Goal: Task Accomplishment & Management: Complete application form

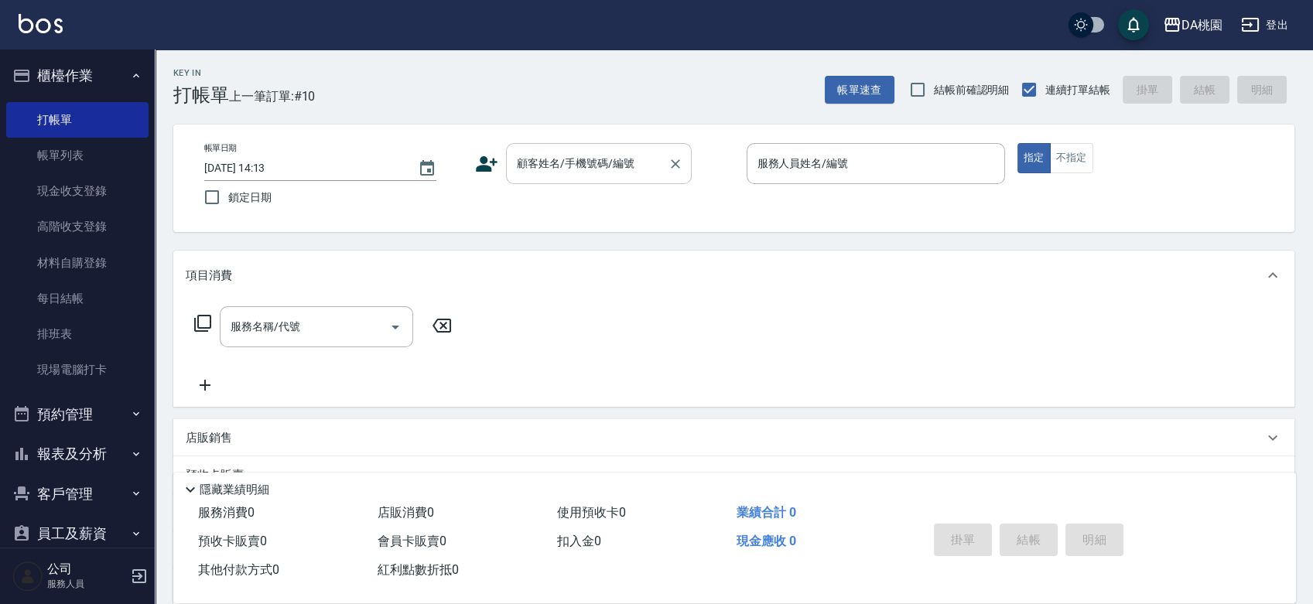
click at [565, 167] on input "顧客姓名/手機號碼/編號" at bounding box center [587, 163] width 149 height 27
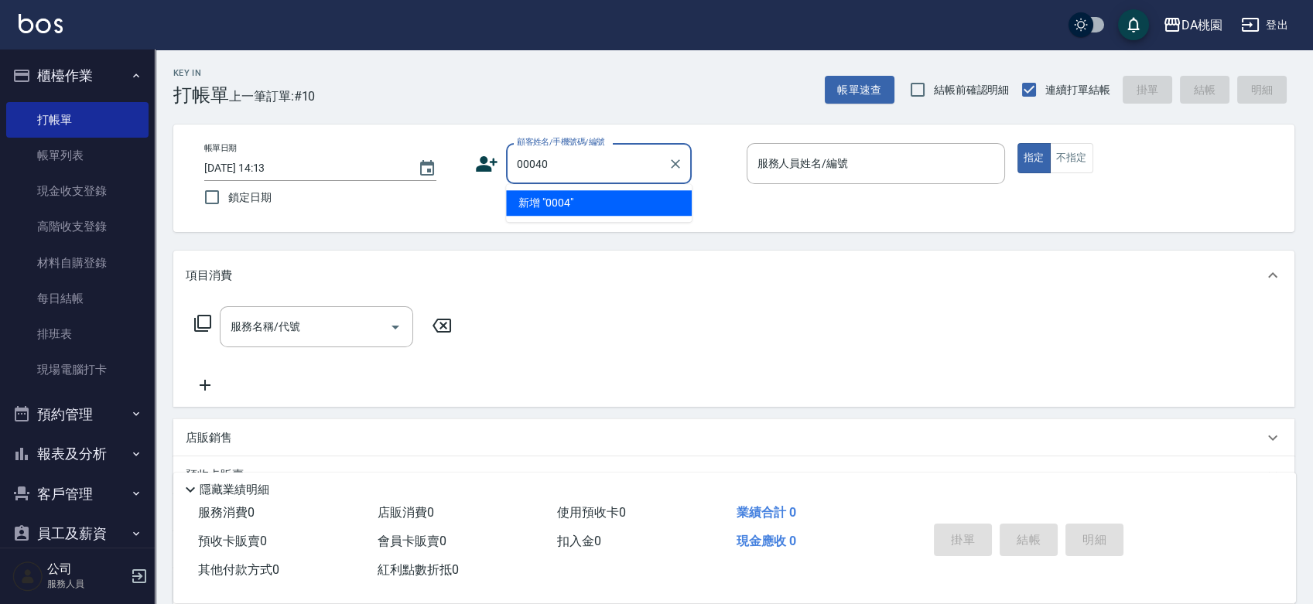
type input "00040"
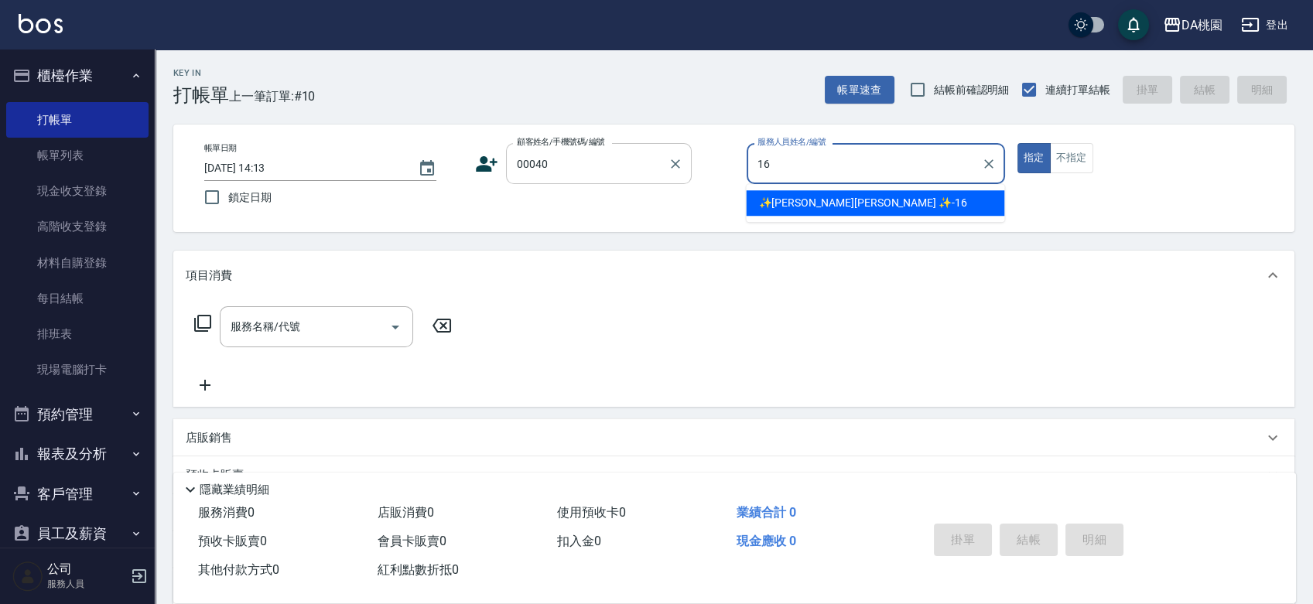
type input "✨[PERSON_NAME][PERSON_NAME] ✨-16"
type button "true"
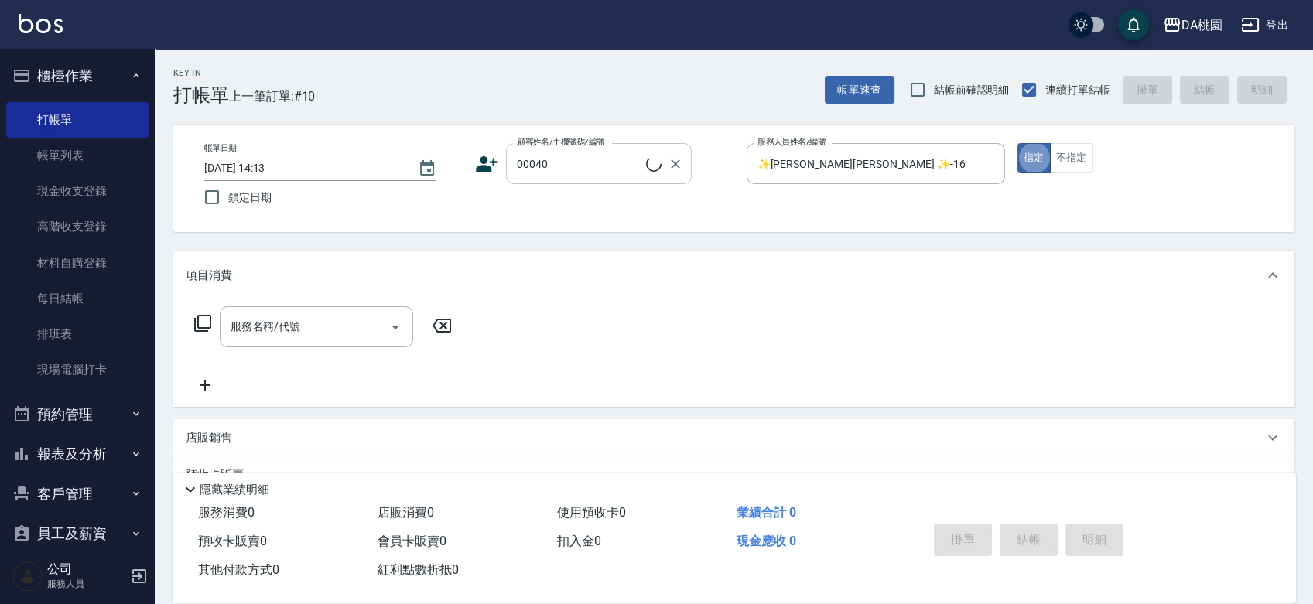
type input "公司/公司00040/00040"
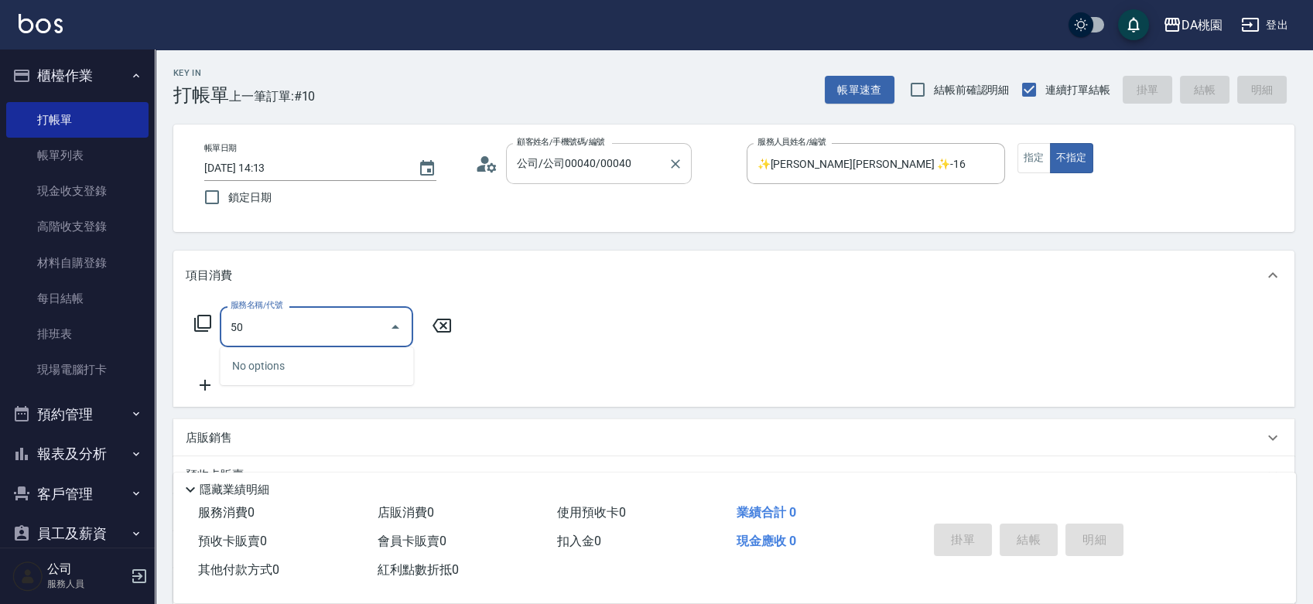
type input "501"
type input "20"
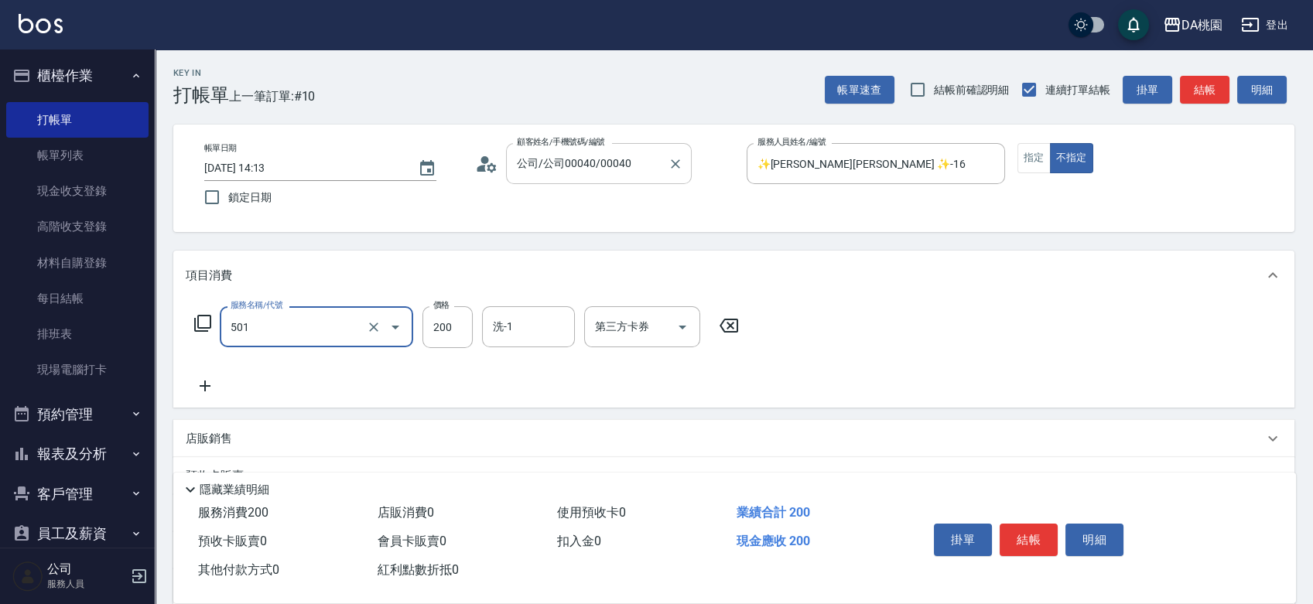
type input "洗髮(互助)(501)"
type input "0"
type input "300"
type input "30"
type input "300"
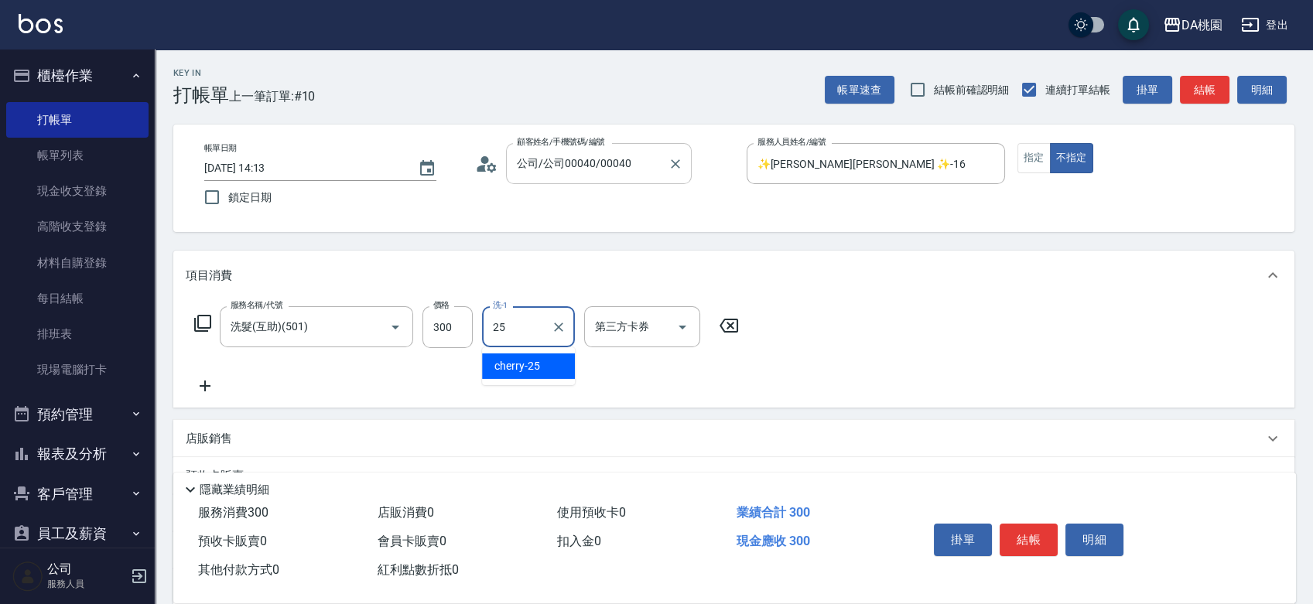
type input "cherry-25"
click at [730, 326] on icon at bounding box center [729, 326] width 19 height 14
type input "0"
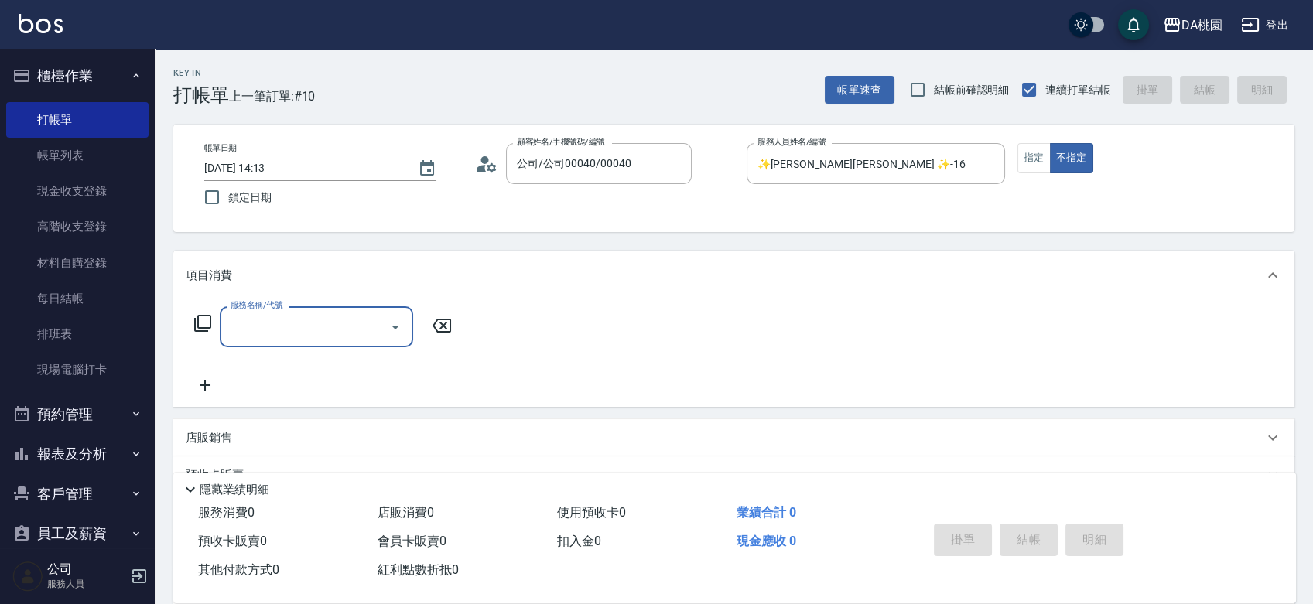
click at [292, 326] on input "服務名稱/代號" at bounding box center [305, 326] width 156 height 27
type input "500"
type input "20"
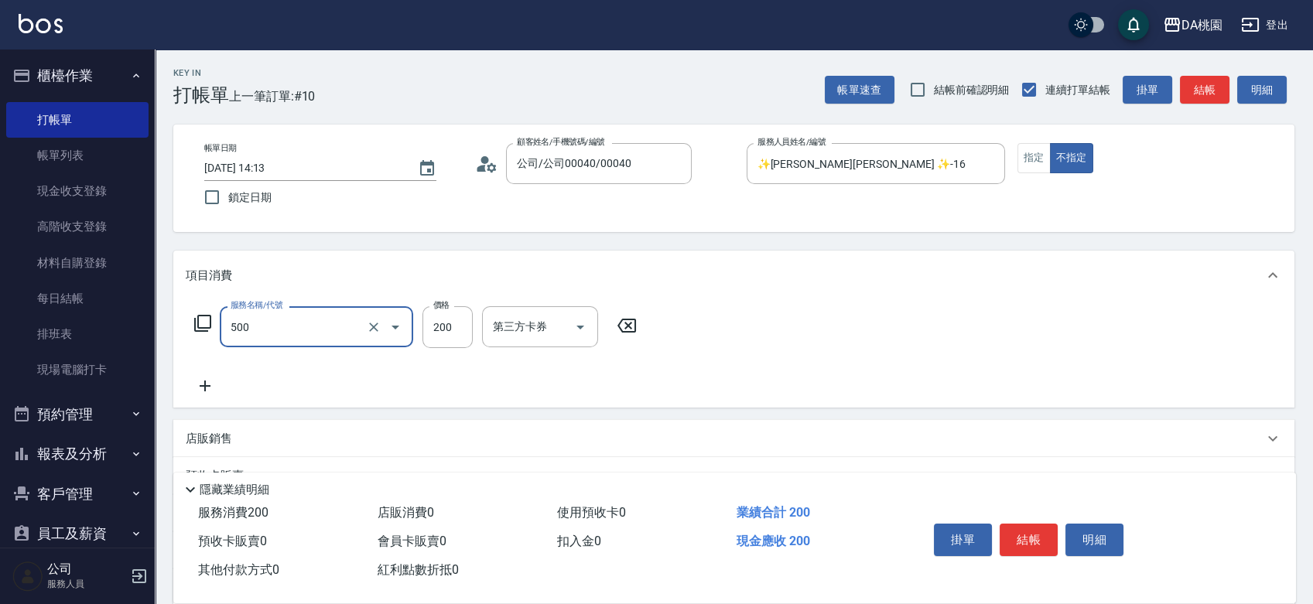
type input "洗髮(500)"
type input "0"
type input "30"
type input "300"
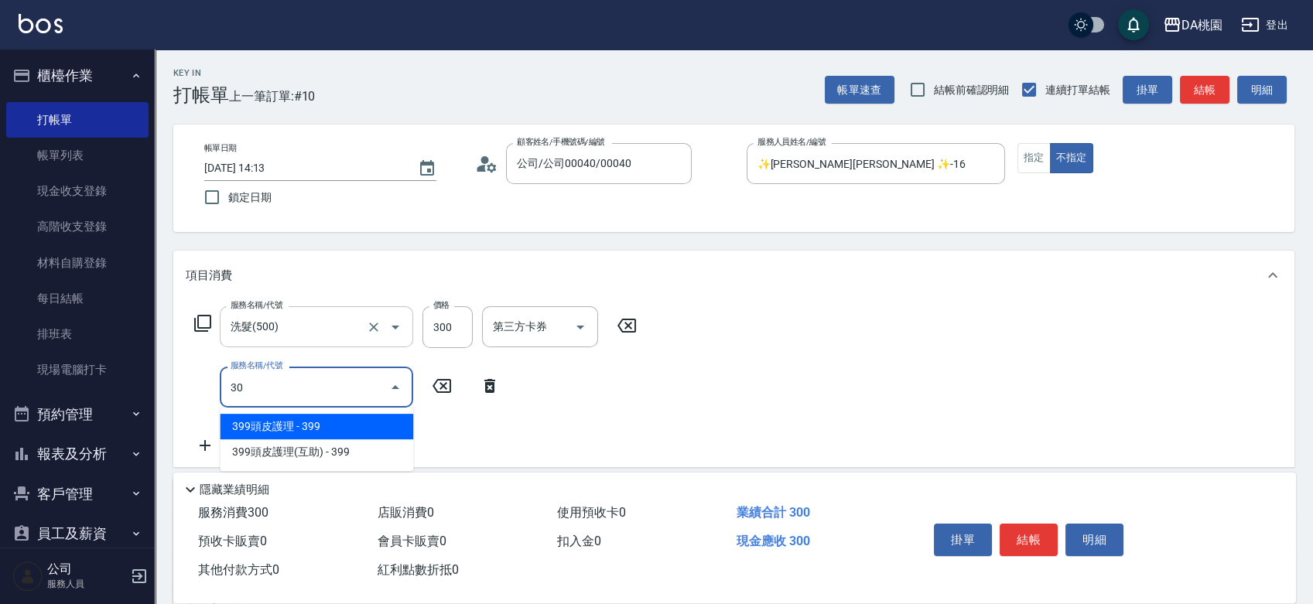
type input "301"
type input "40"
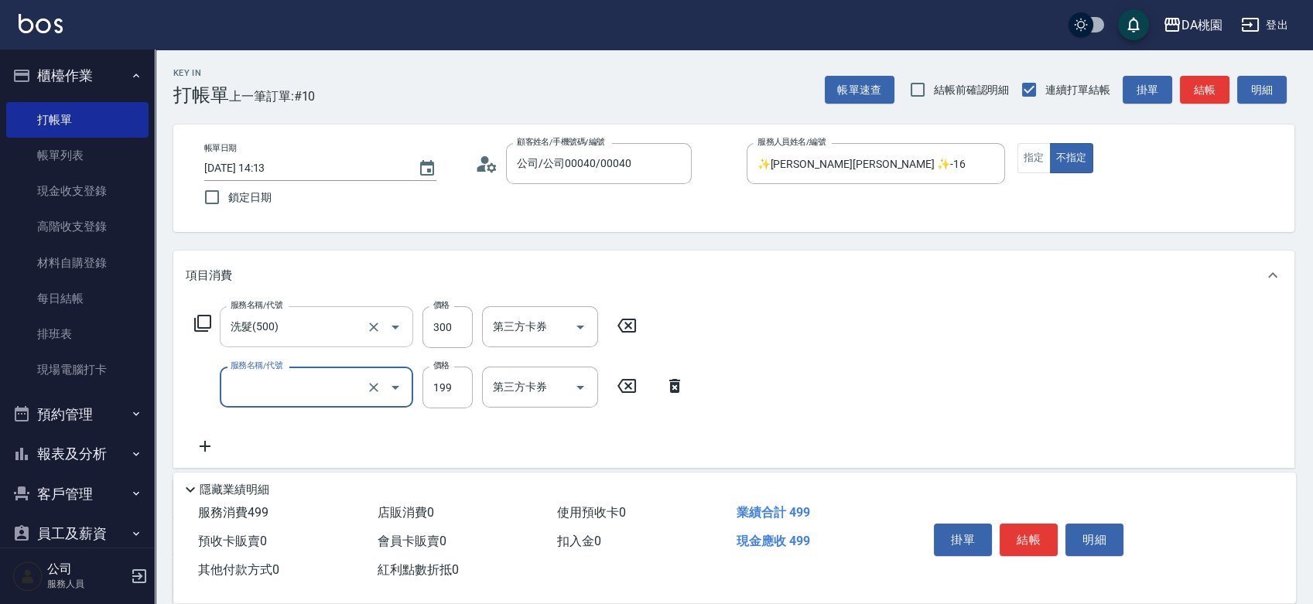
type input "30"
type input "303"
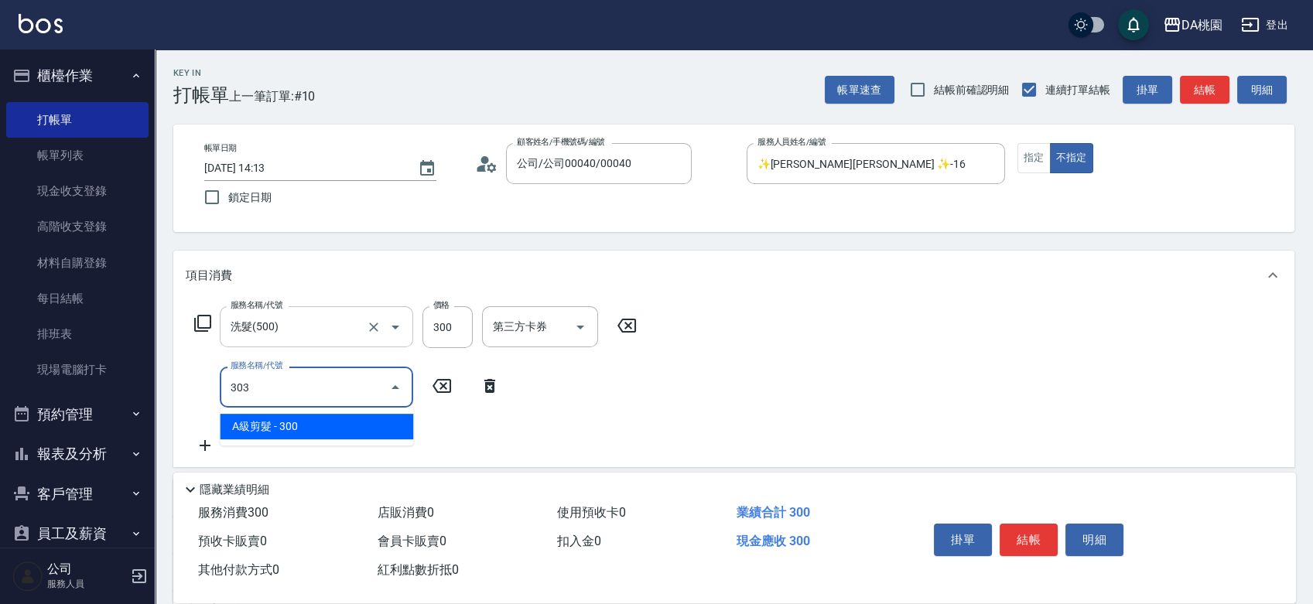
type input "60"
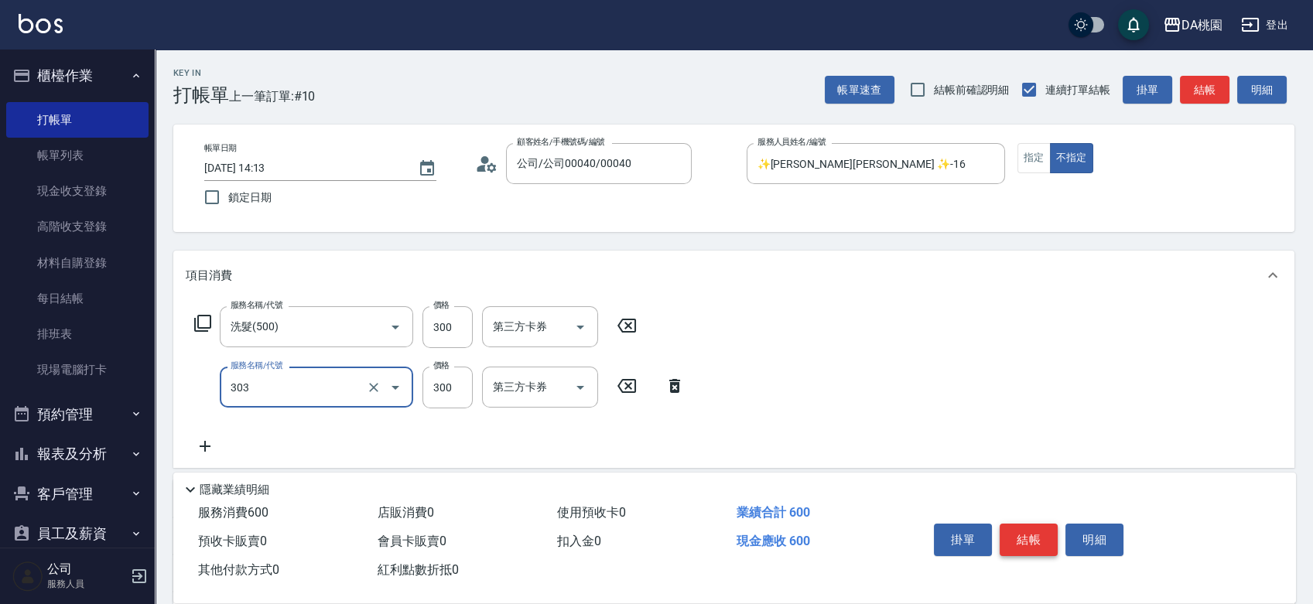
type input "A級剪髮(303)"
click at [1032, 537] on button "結帳" at bounding box center [1029, 540] width 58 height 32
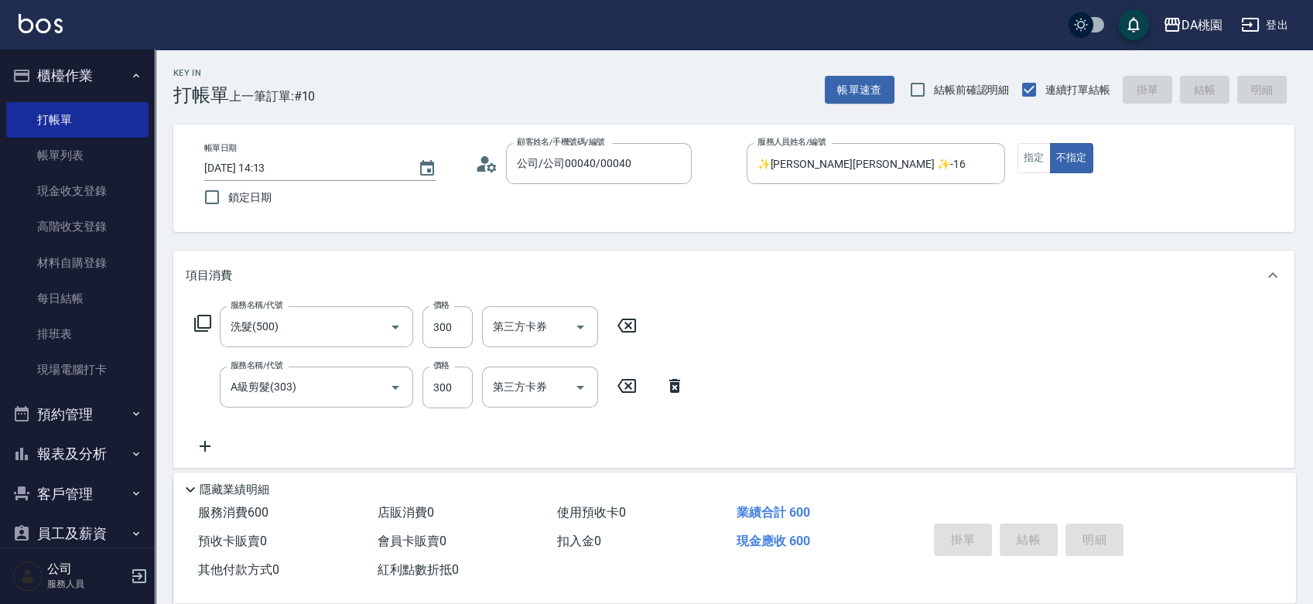
type input "[DATE] 15:33"
type input "0"
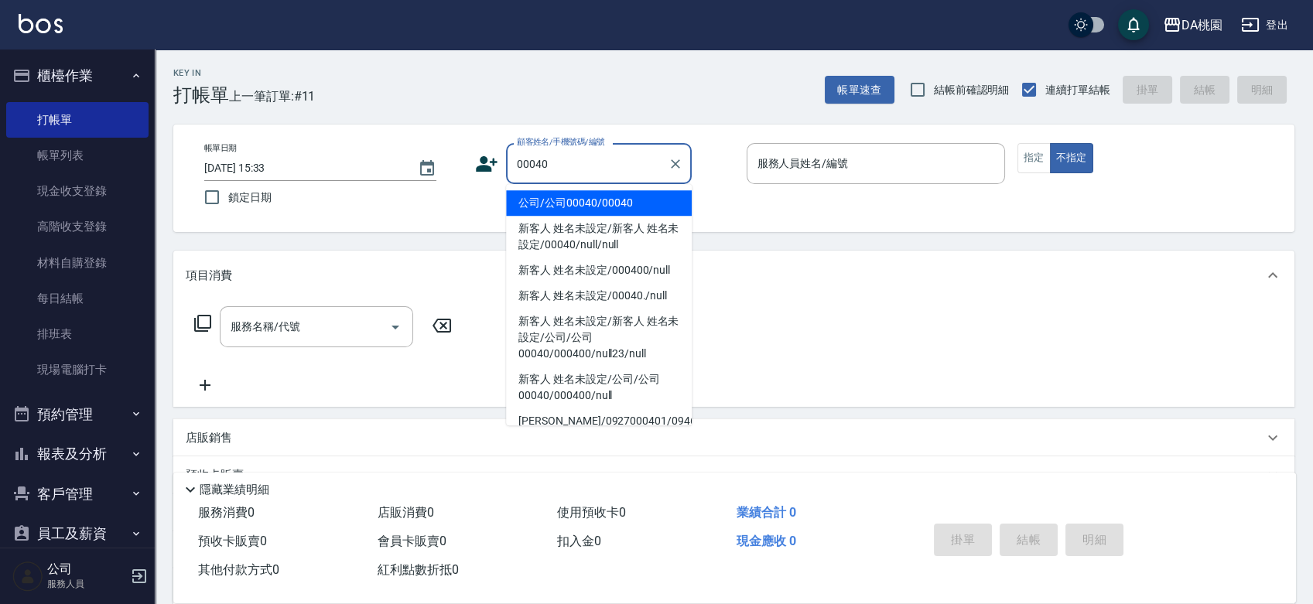
type input "公司/公司00040/00040"
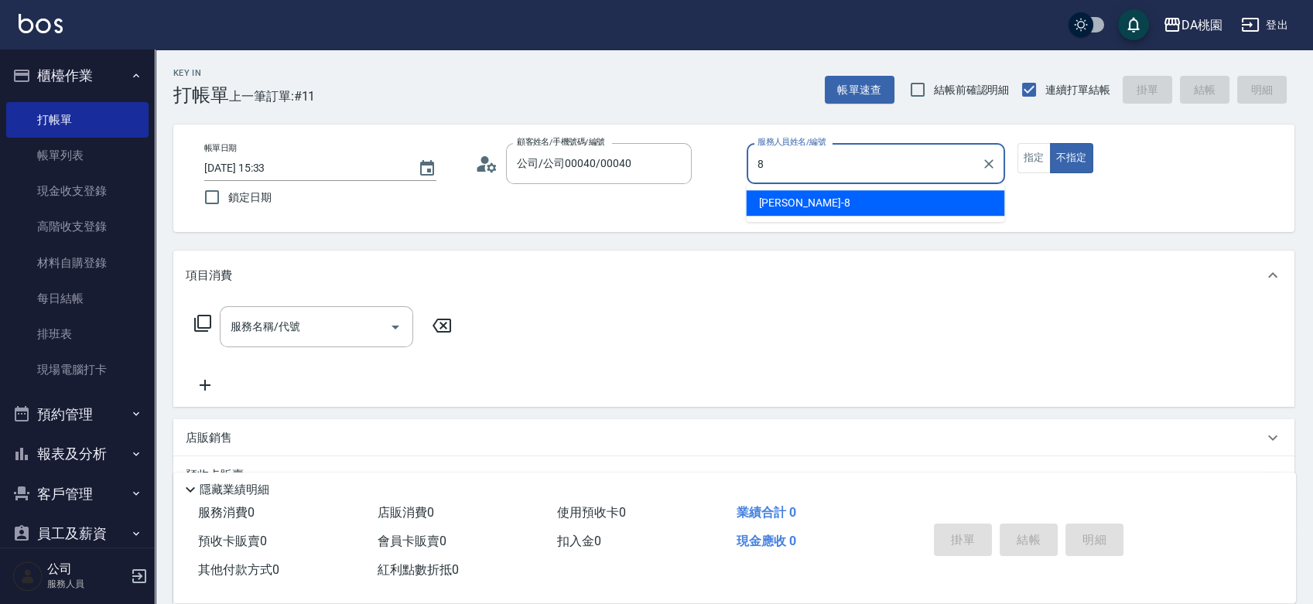
type input "[PERSON_NAME]-8"
type button "false"
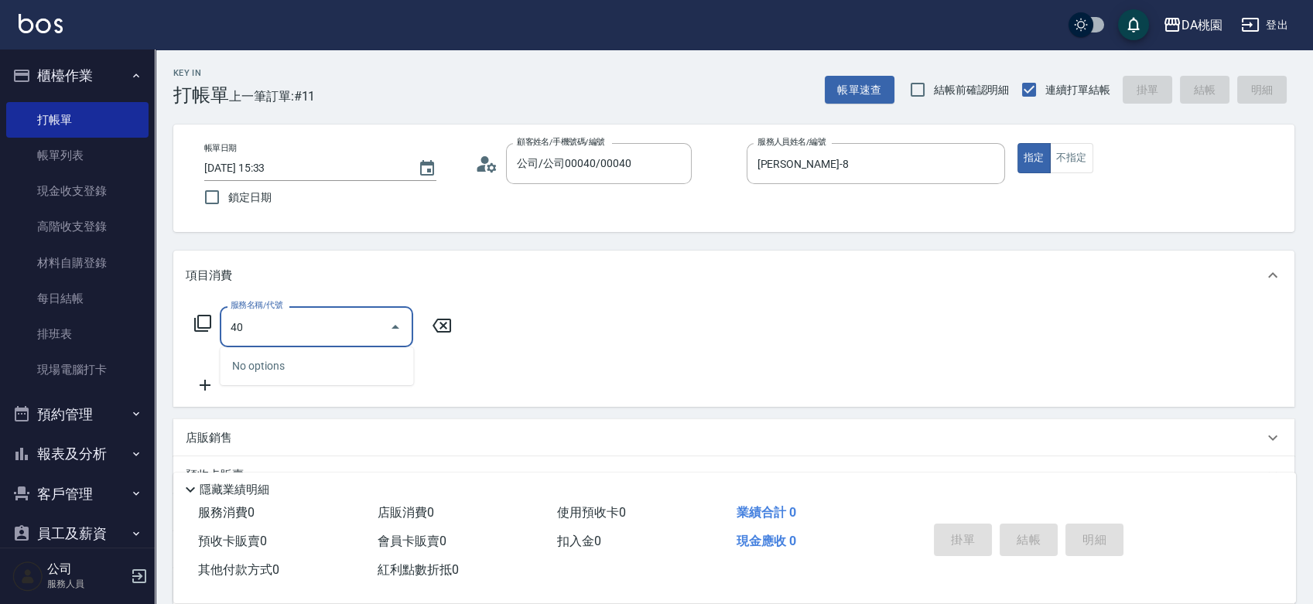
type input "401"
type input "150"
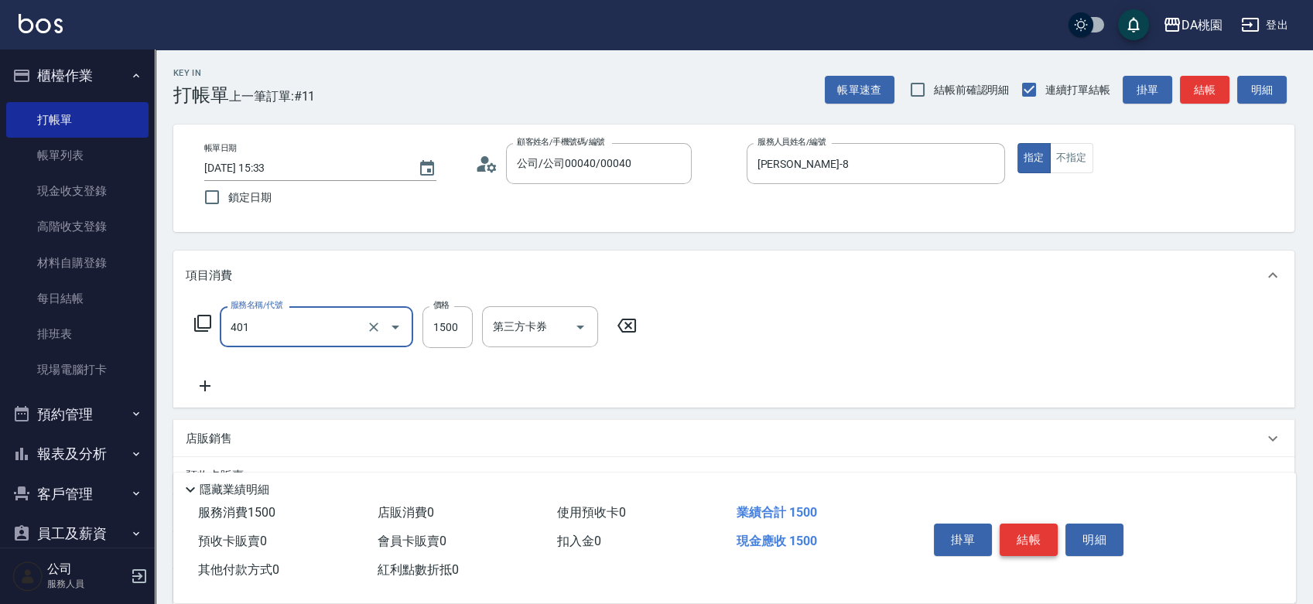
type input "染髮(互助)(401)"
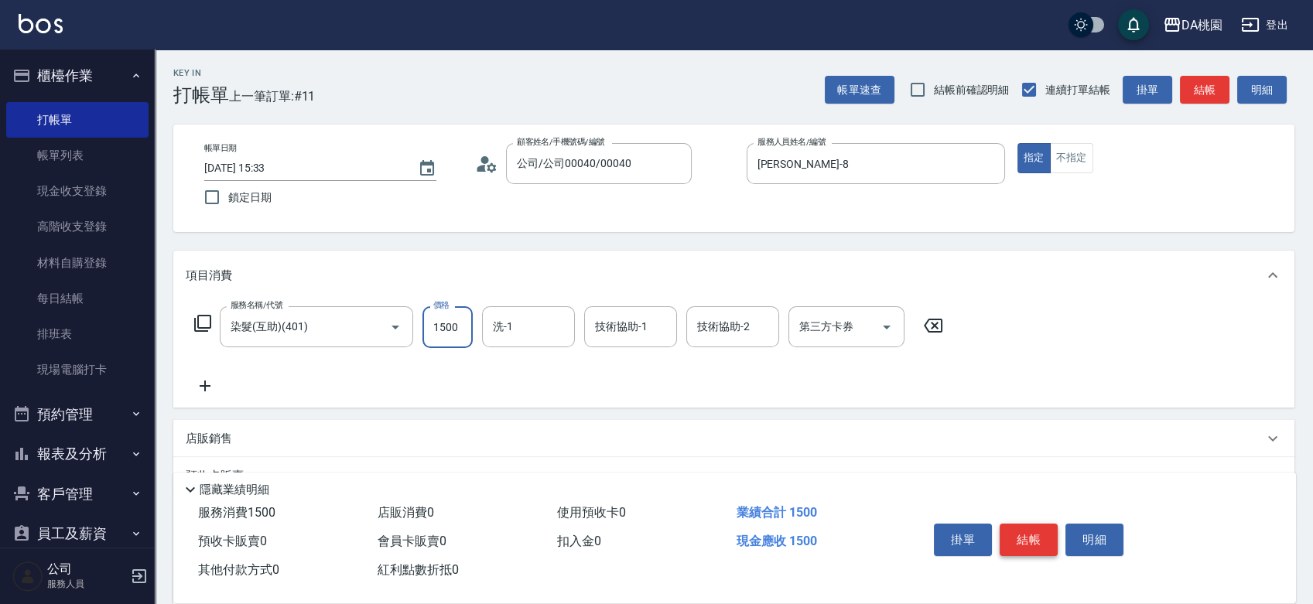
type input "2"
type input "0"
type input "298"
type input "20"
type input "2980"
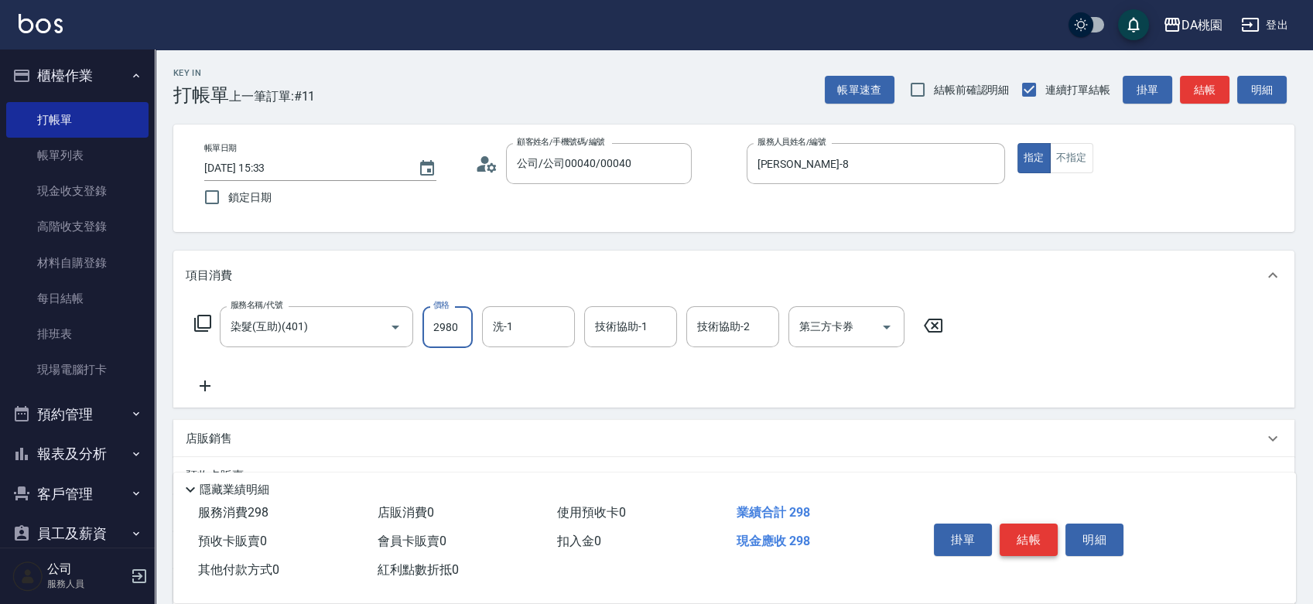
type input "290"
type input "2980"
type input "3"
type input "[PERSON_NAME]-18"
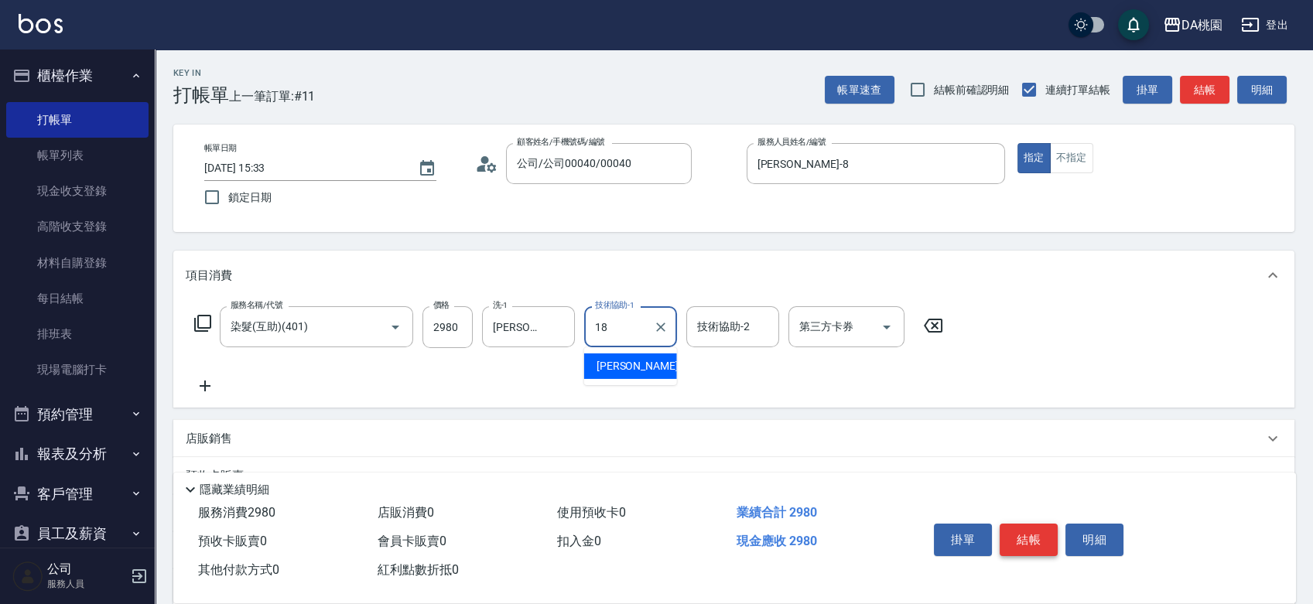
type input "[PERSON_NAME]-18"
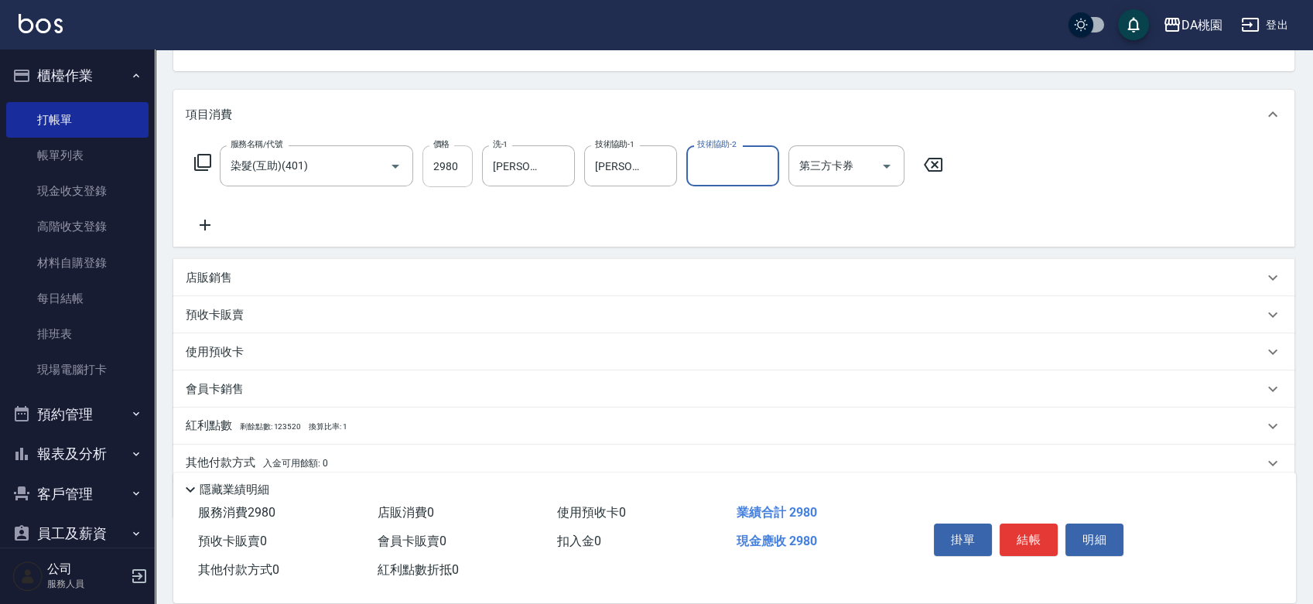
scroll to position [172, 0]
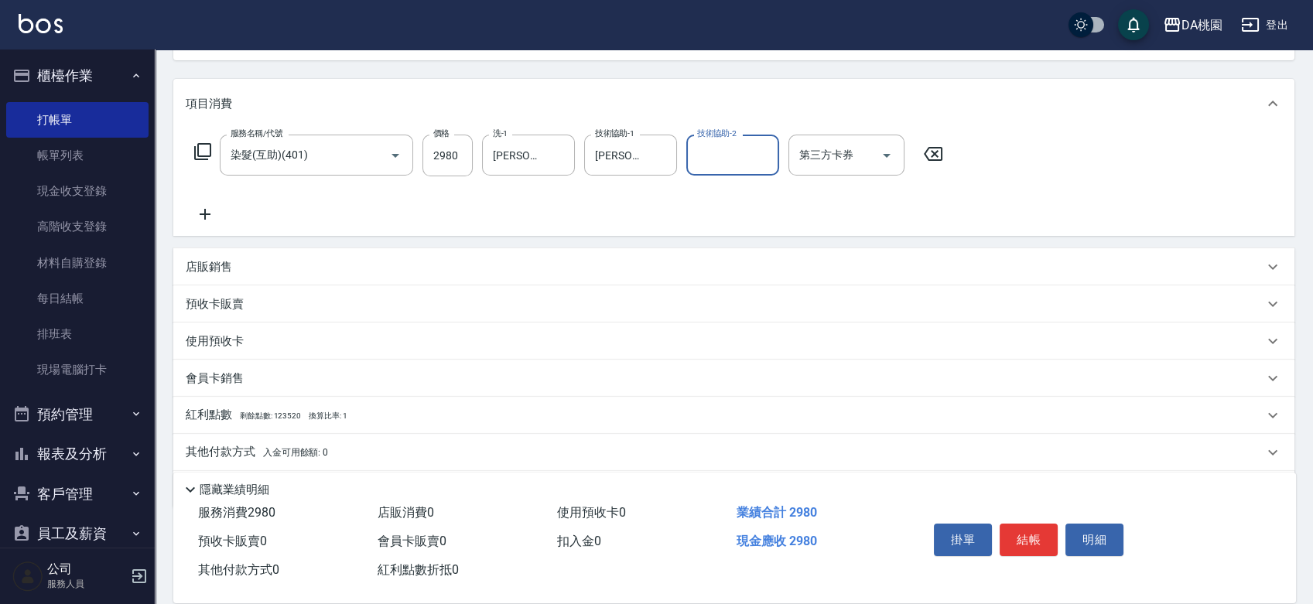
click at [453, 264] on div "店販銷售" at bounding box center [725, 267] width 1078 height 16
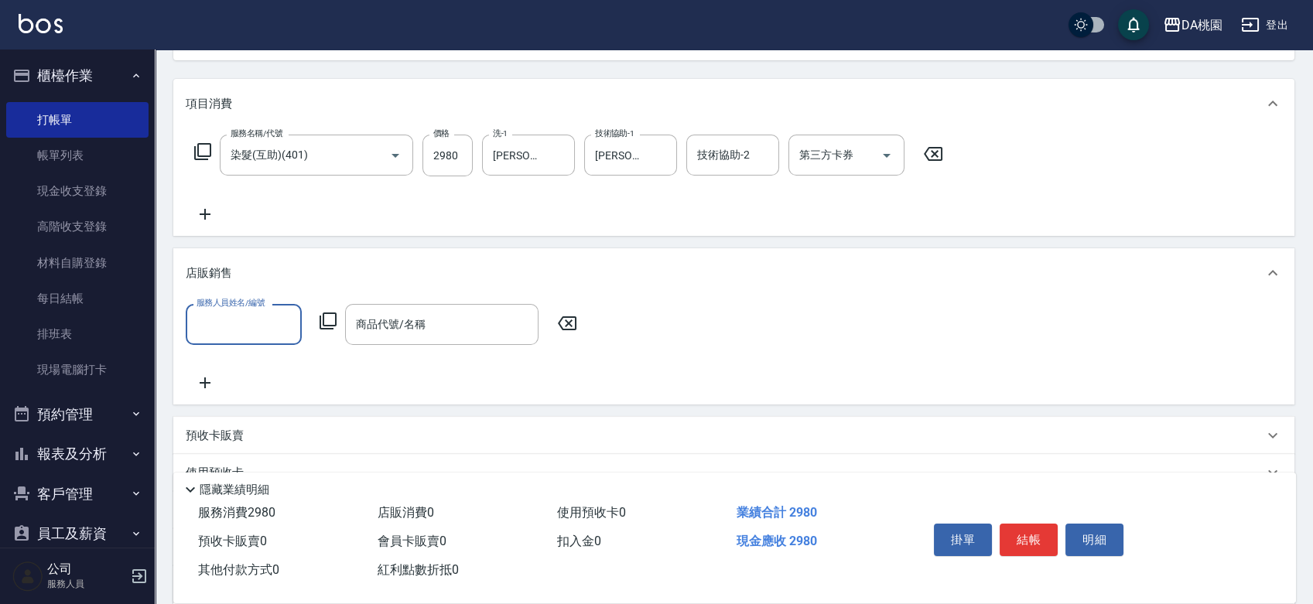
scroll to position [0, 0]
type input "[PERSON_NAME]-18"
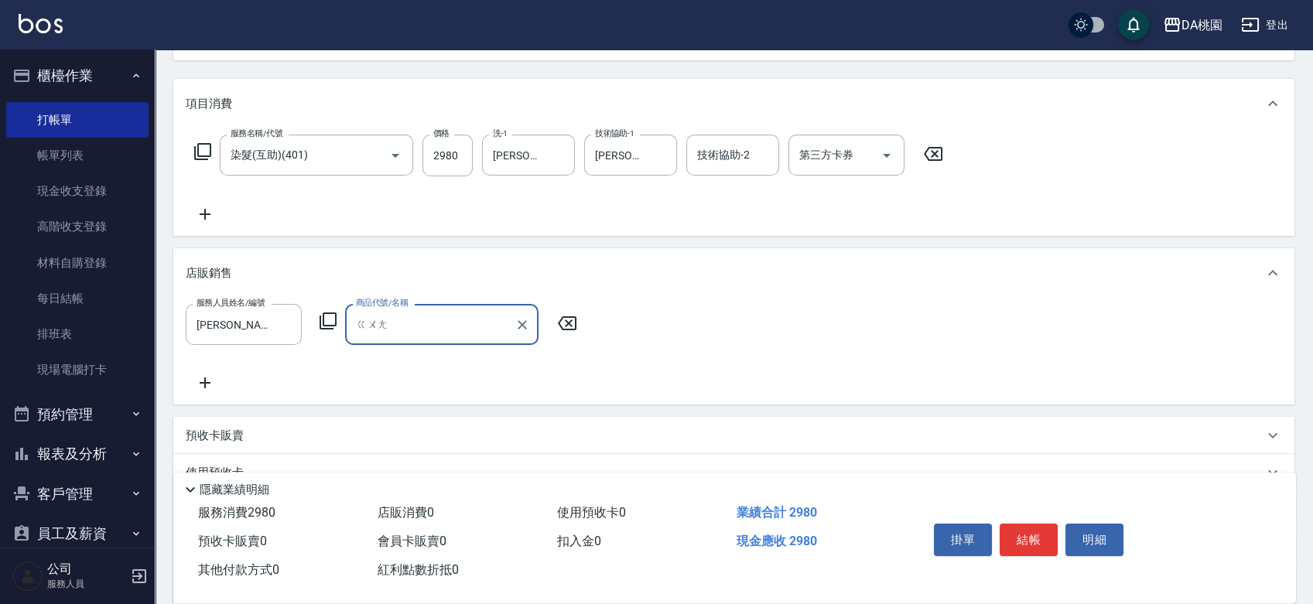
type input "光"
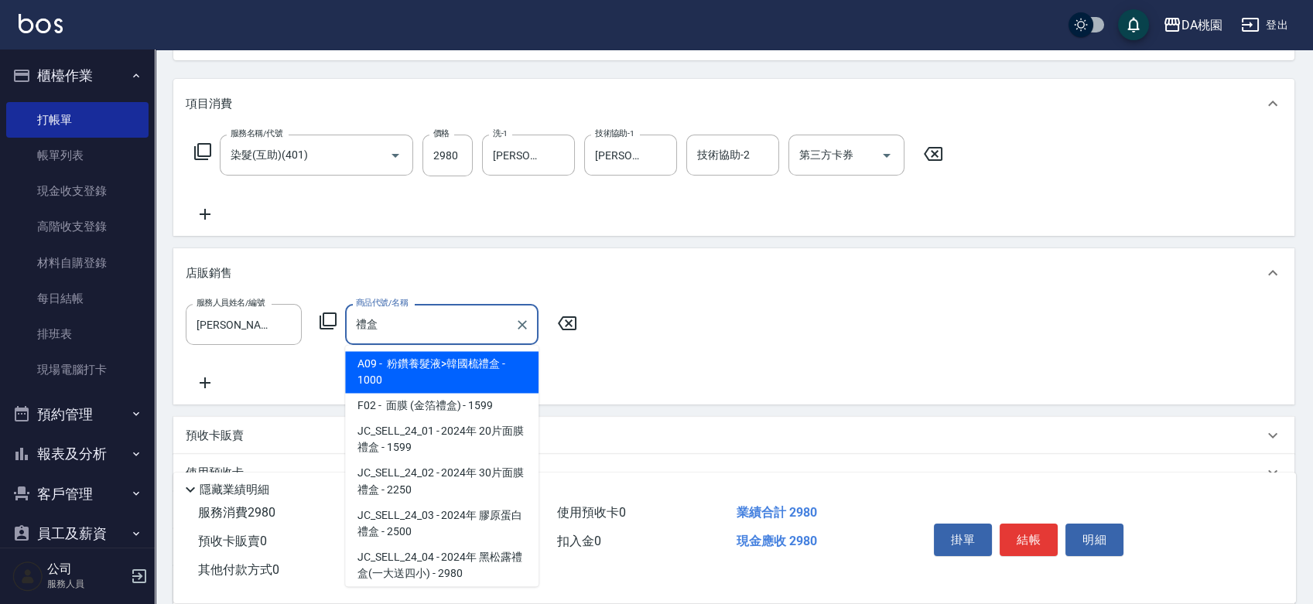
type input "粉鑽養髮液>韓國梳禮盒"
type input "390"
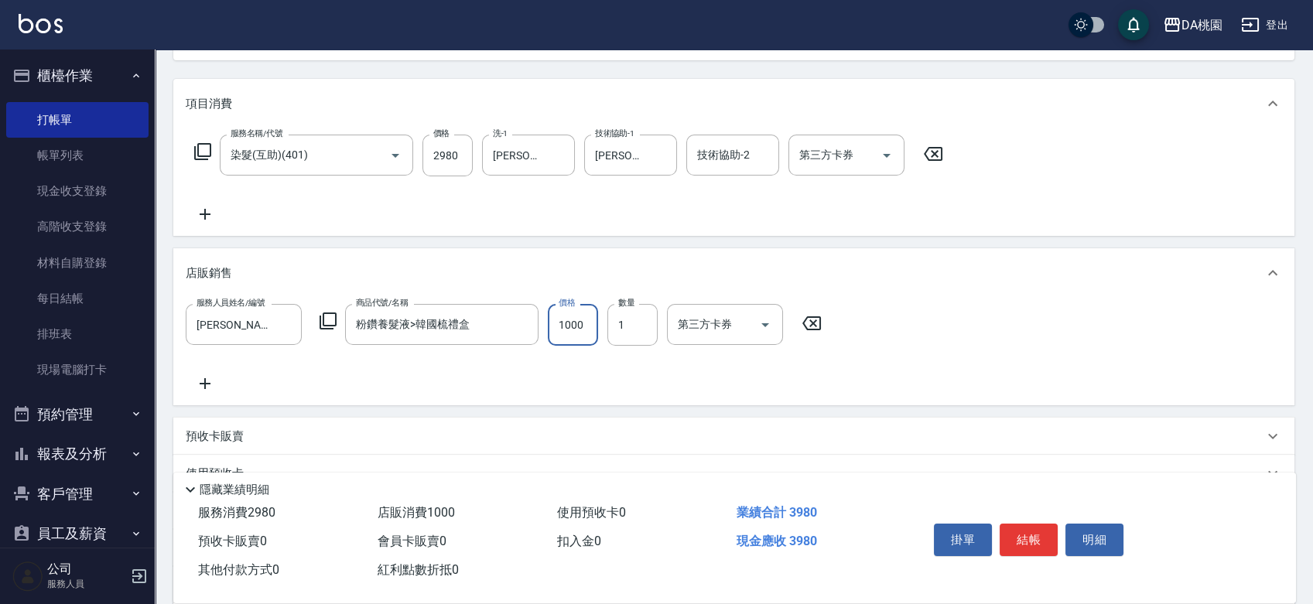
type input "1"
type input "290"
type input "150"
type input "310"
type input "1500"
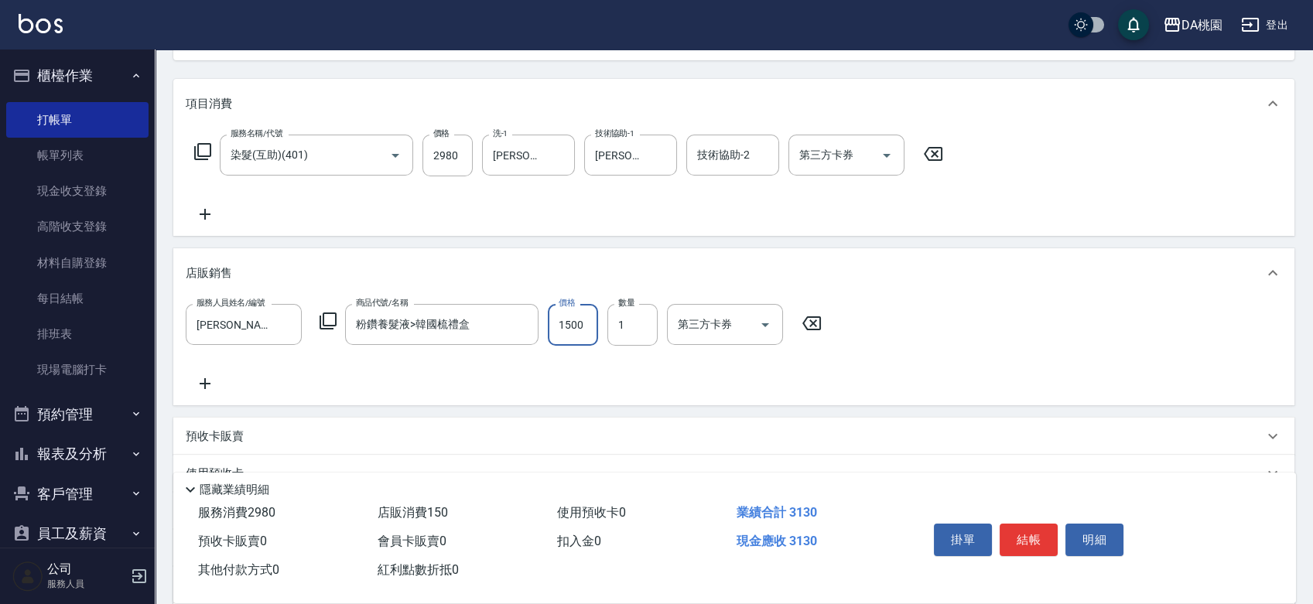
type input "440"
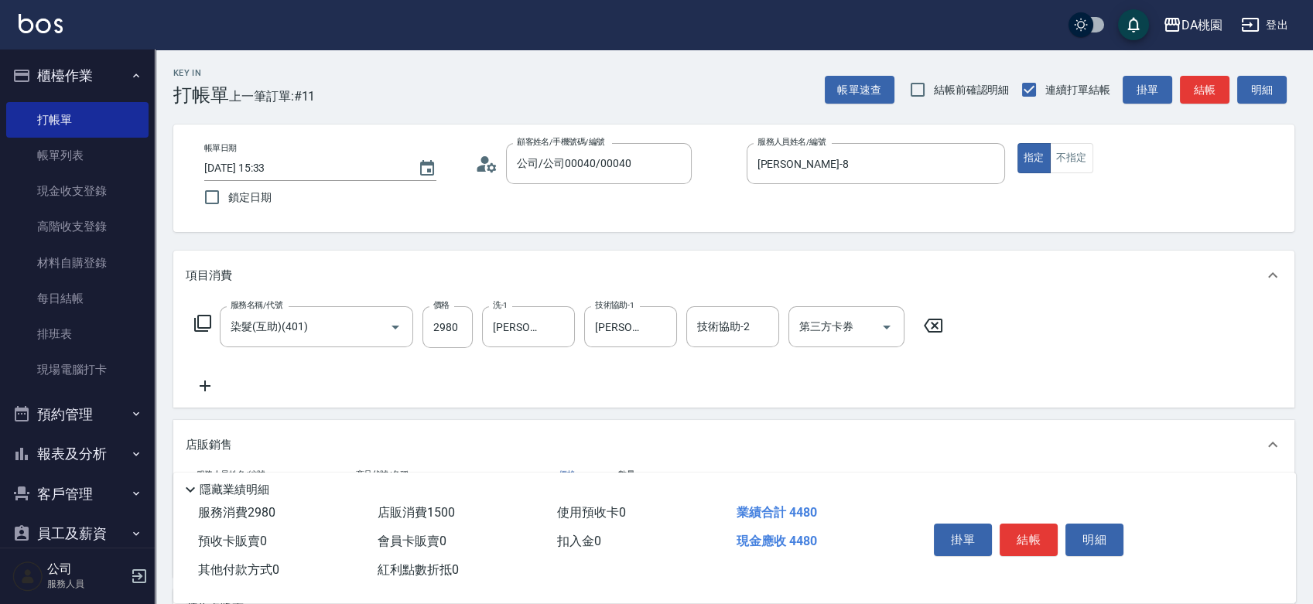
scroll to position [86, 0]
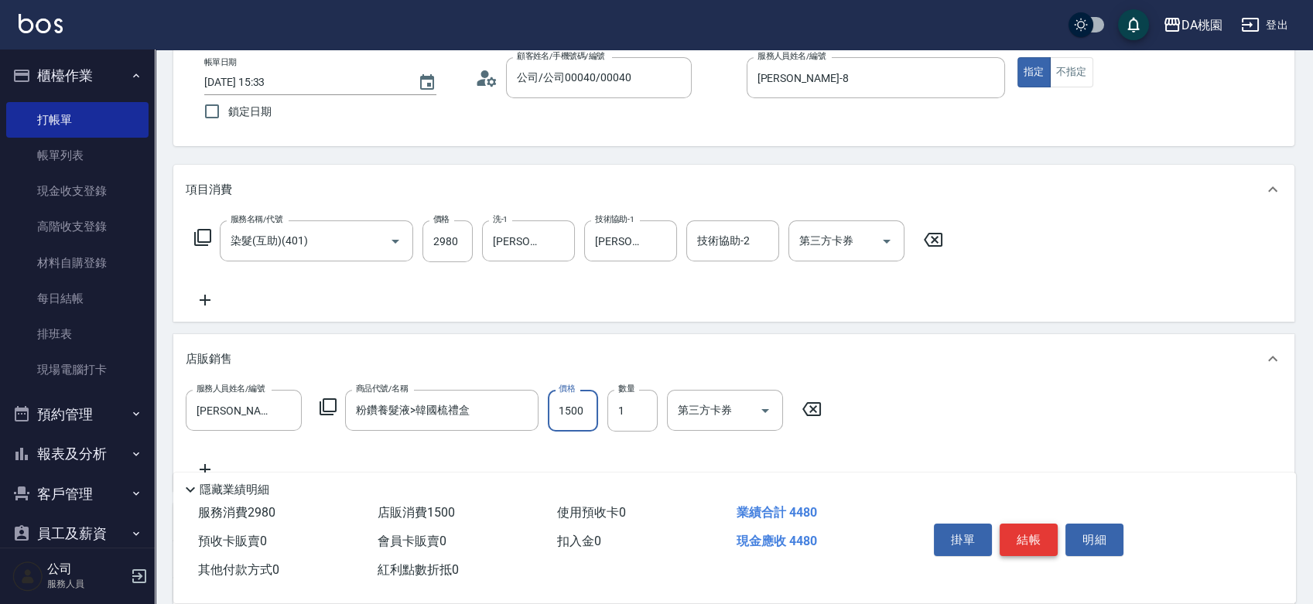
type input "1500"
click at [1050, 537] on button "結帳" at bounding box center [1029, 540] width 58 height 32
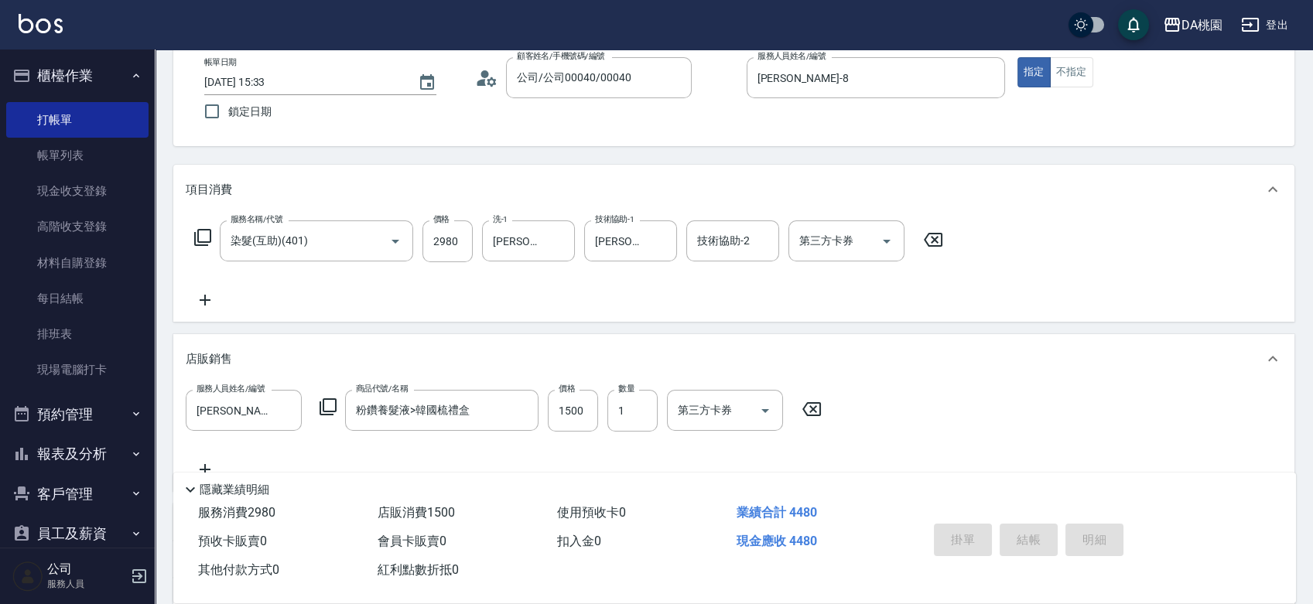
type input "[DATE] 15:34"
type input "0"
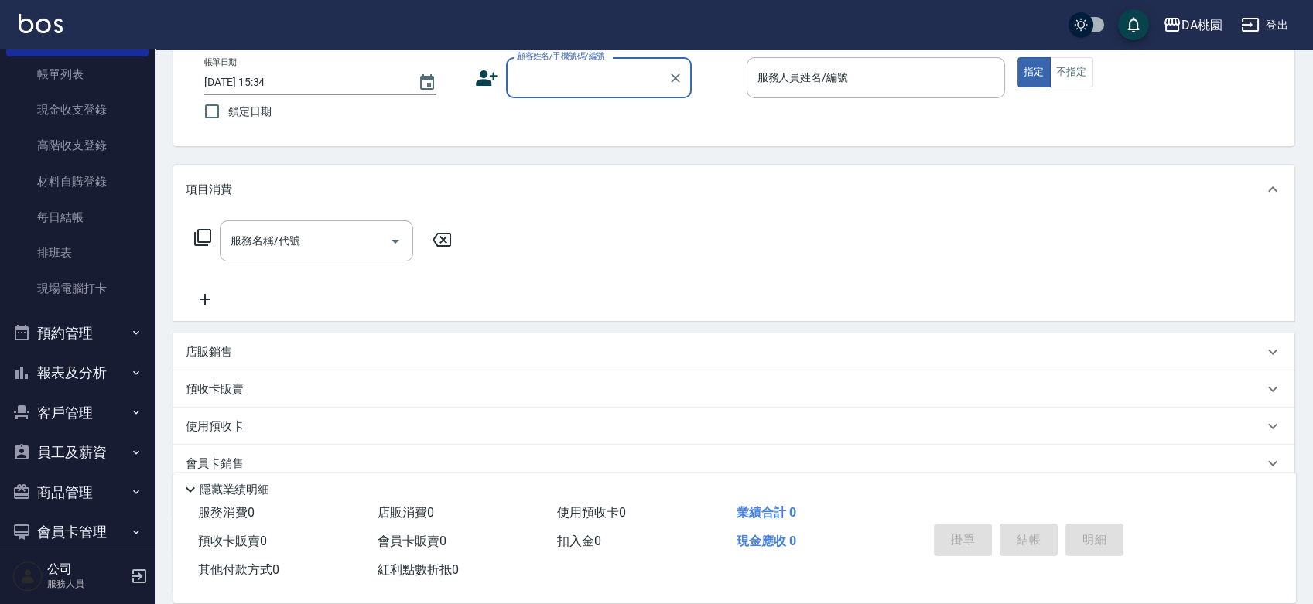
scroll to position [172, 0]
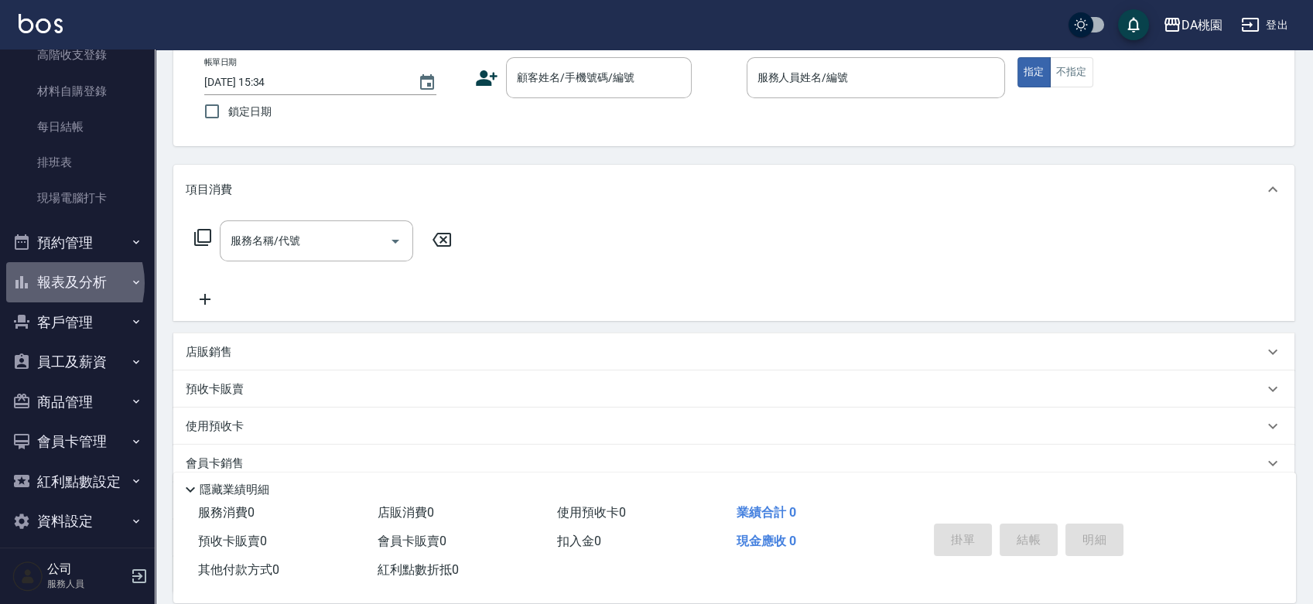
click at [58, 283] on button "報表及分析" at bounding box center [77, 282] width 142 height 40
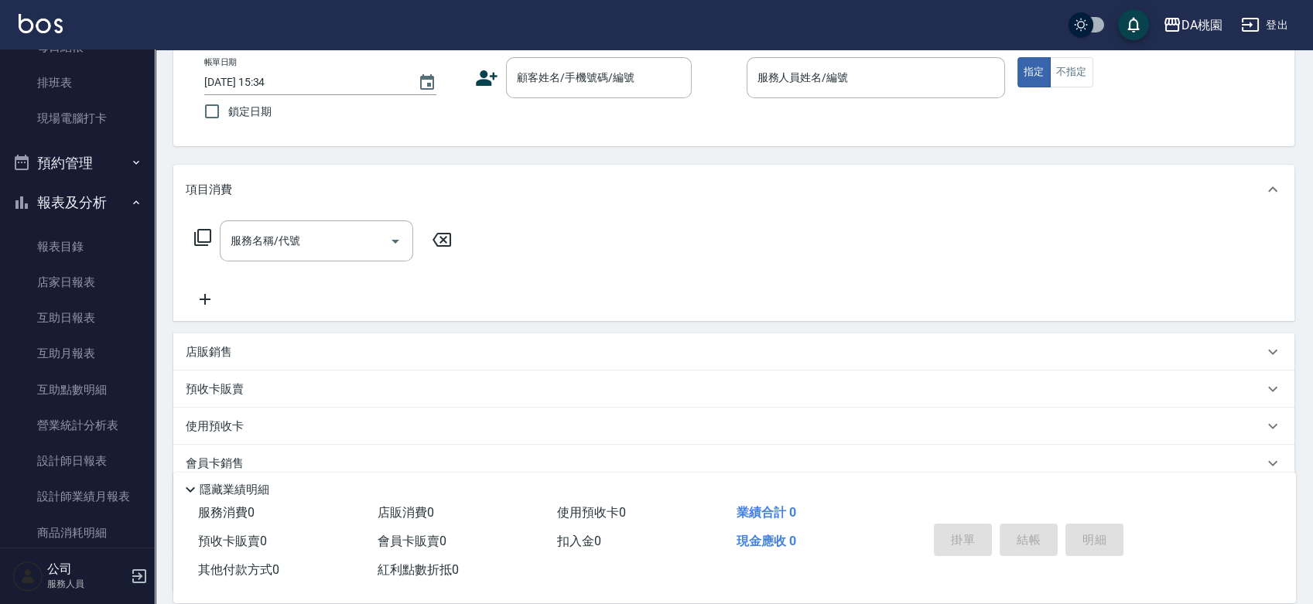
scroll to position [601, 0]
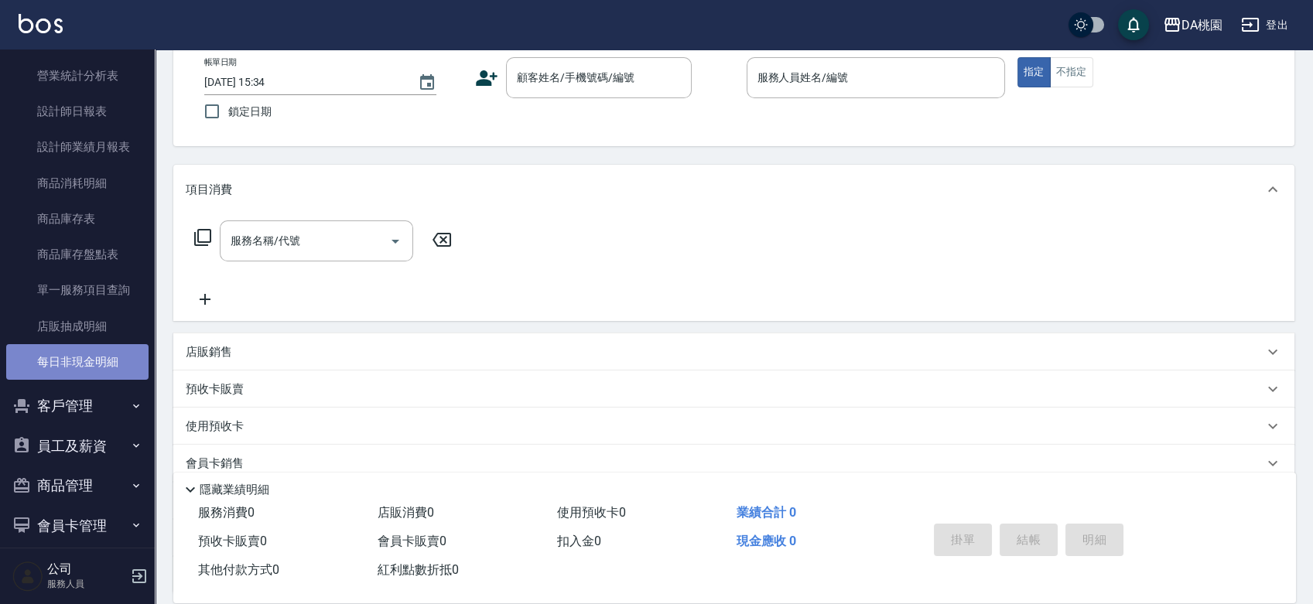
click at [82, 348] on link "每日非現金明細" at bounding box center [77, 362] width 142 height 36
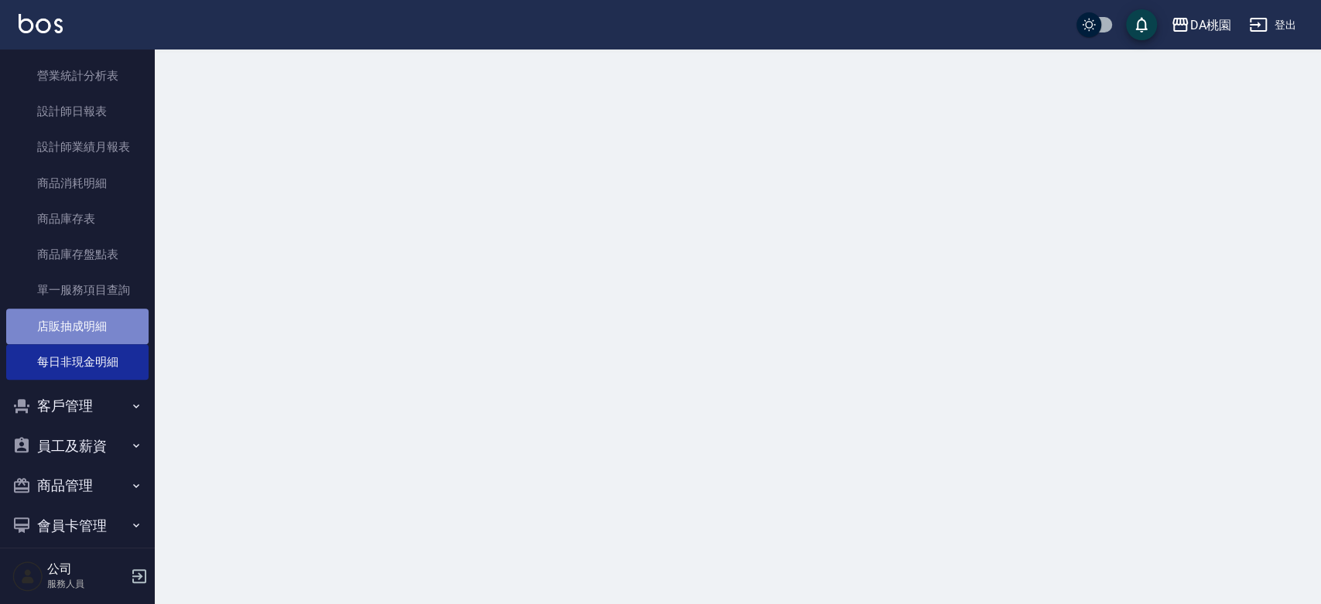
click at [77, 325] on link "店販抽成明細" at bounding box center [77, 327] width 142 height 36
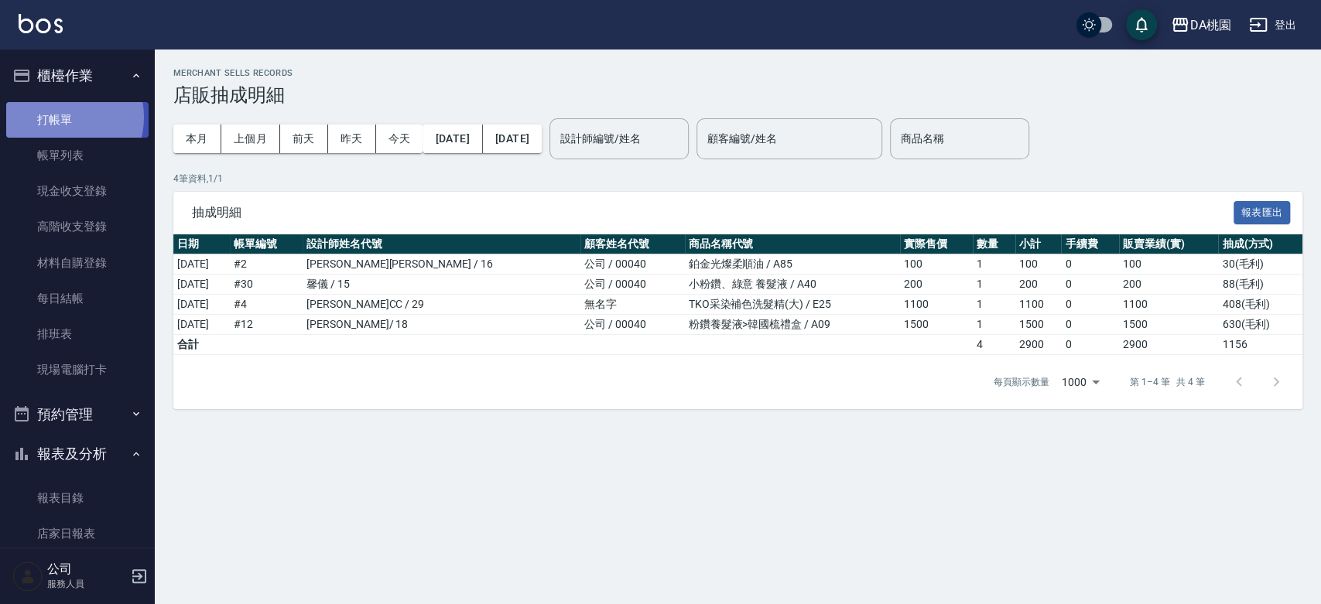
click at [62, 117] on link "打帳單" at bounding box center [77, 120] width 142 height 36
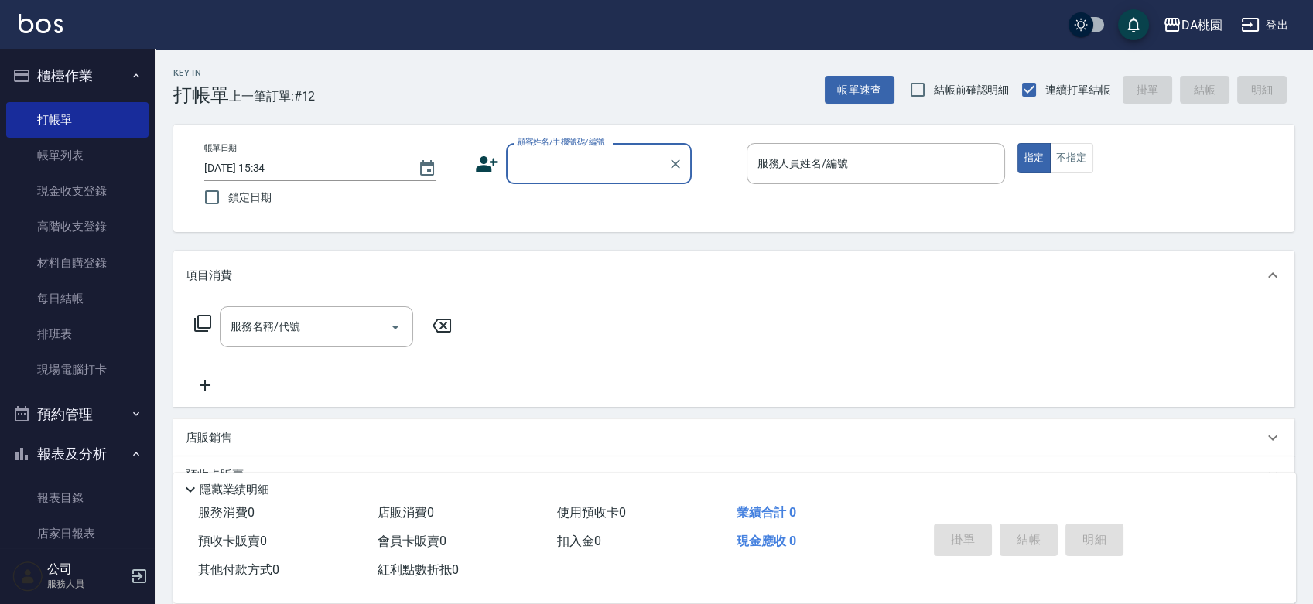
click at [723, 202] on div "帳單日期 [DATE] 15:34 鎖定日期 顧客姓名/手機號碼/編號 顧客姓名/手機號碼/編號 服務人員姓名/編號 服務人員姓名/編號 指定 不指定" at bounding box center [734, 178] width 1084 height 70
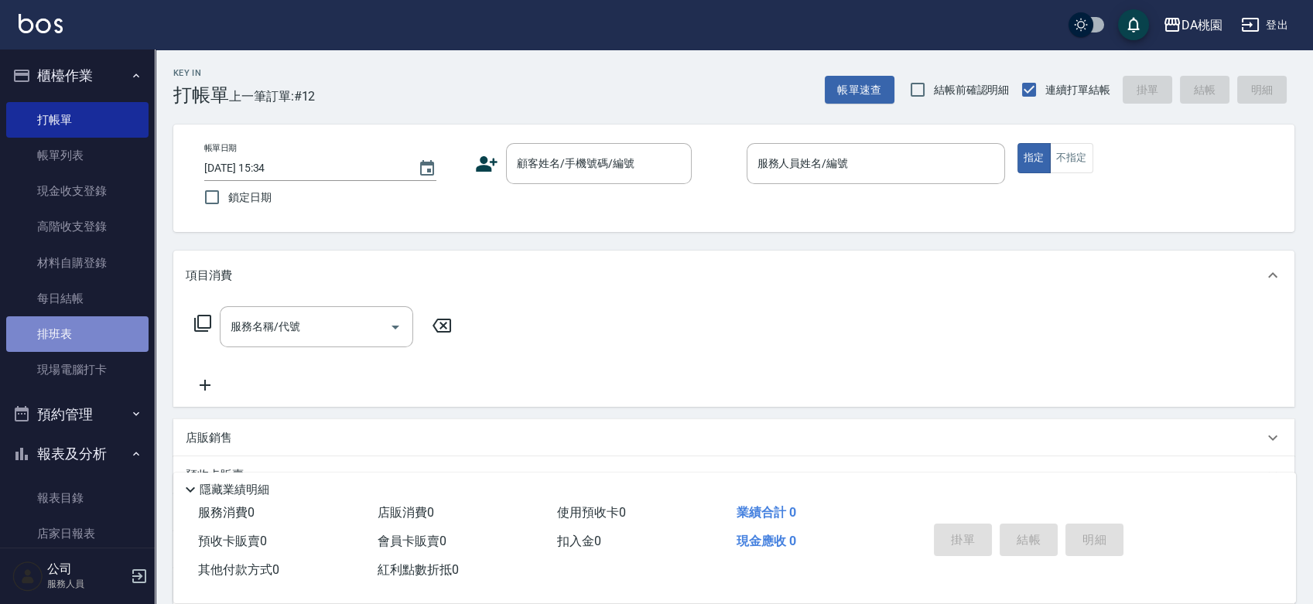
click at [87, 347] on link "排班表" at bounding box center [77, 334] width 142 height 36
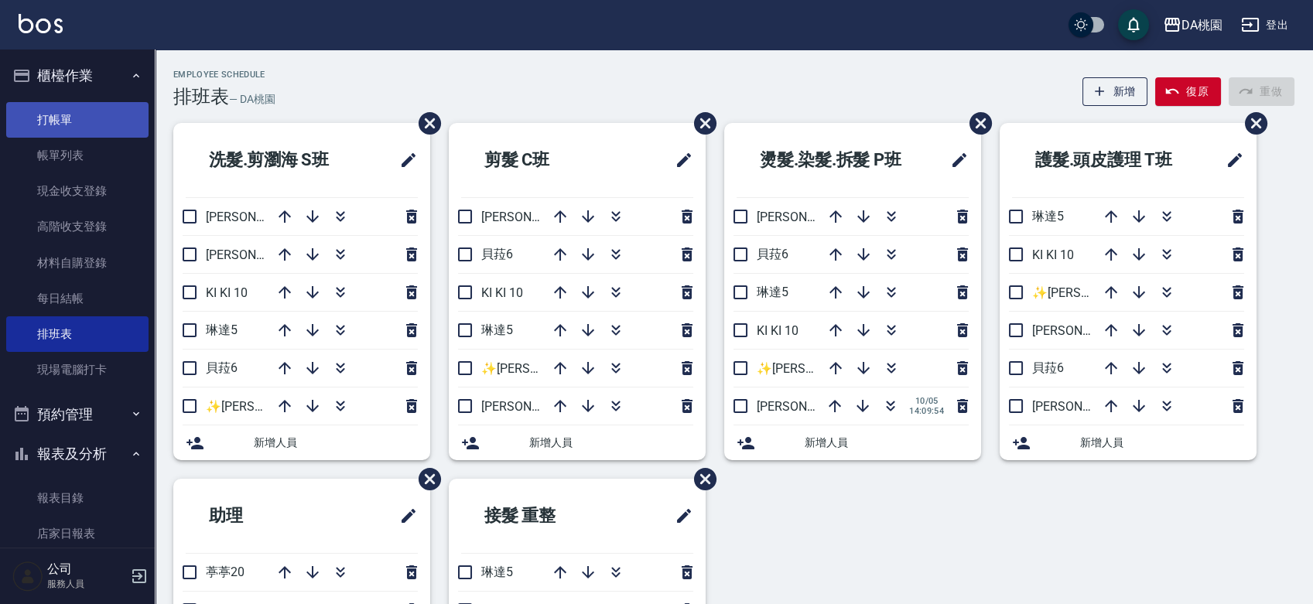
click at [87, 116] on link "打帳單" at bounding box center [77, 120] width 142 height 36
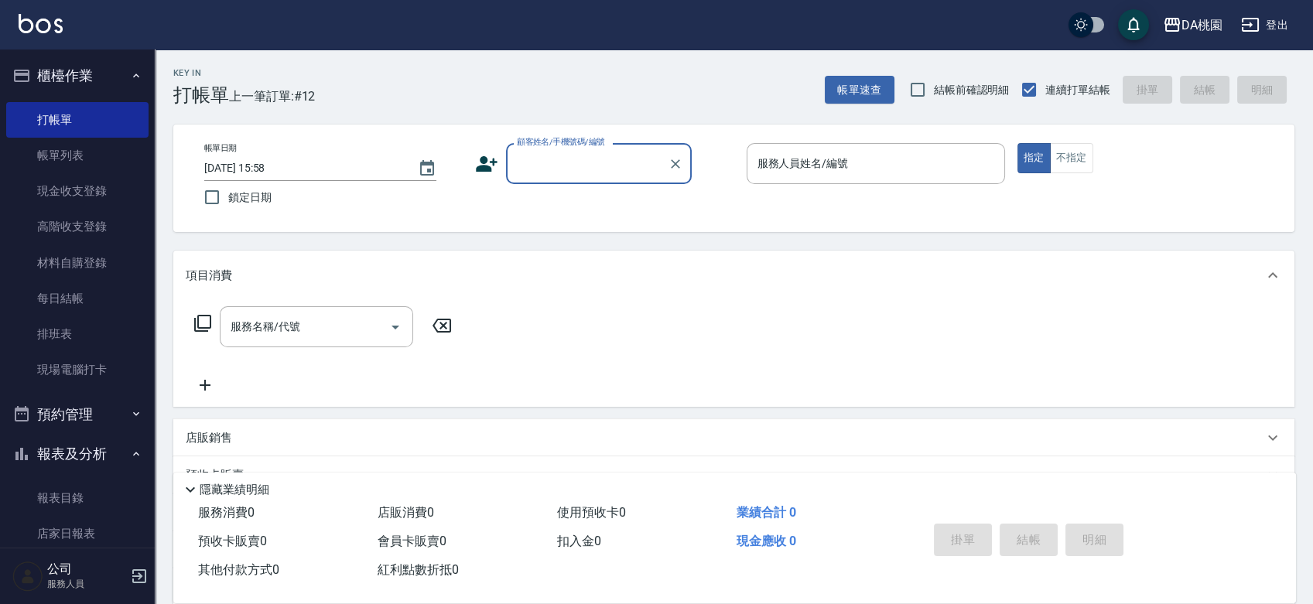
click at [715, 203] on div "帳單日期 [DATE] 15:58 鎖定日期 顧客姓名/手機號碼/編號 顧客姓名/手機號碼/編號 服務人員姓名/編號 服務人員姓名/編號 指定 不指定" at bounding box center [734, 178] width 1084 height 70
click at [718, 209] on div "帳單日期 [DATE] 15:58 鎖定日期 顧客姓名/手機號碼/編號 顧客姓名/手機號碼/編號 服務人員姓名/編號 服務人員姓名/編號 指定 不指定" at bounding box center [734, 178] width 1084 height 70
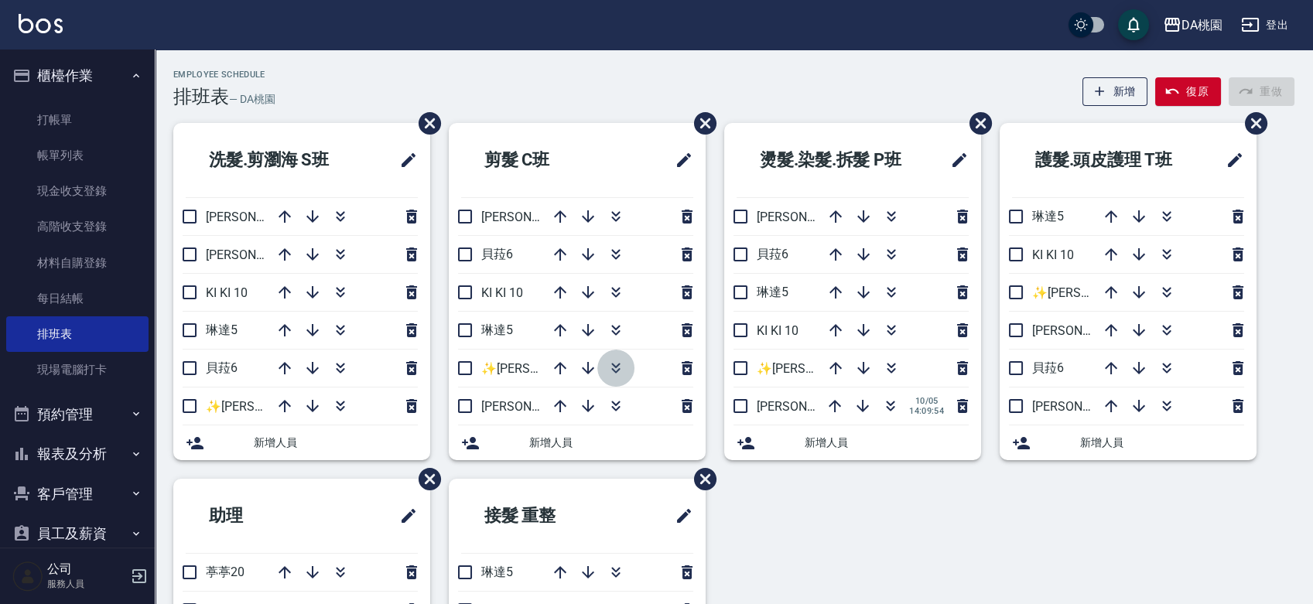
click at [613, 362] on icon "button" at bounding box center [616, 368] width 19 height 19
click at [793, 544] on div "洗髮.剪瀏海 S班 愛莉絲3 桑妮8 KI KI 10 琳達5 貝菈6 ✨GARY蓋瑞 ✨16 新增人員 剪髮 C班 桑妮8 貝菈6 KI KI 10 琳達5…" at bounding box center [725, 479] width 1140 height 712
